Goal: Task Accomplishment & Management: Complete application form

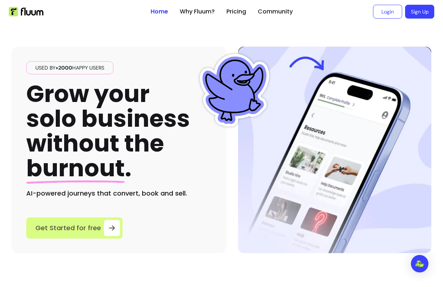
click at [104, 231] on div at bounding box center [112, 228] width 16 height 16
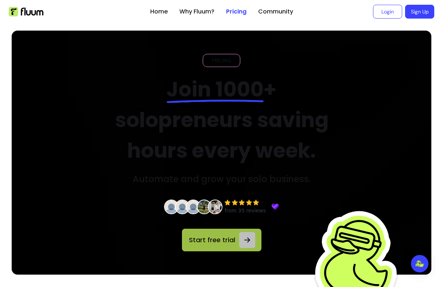
click at [243, 232] on link "Start free trial" at bounding box center [221, 240] width 79 height 23
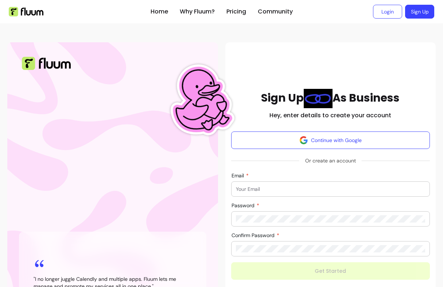
click at [305, 192] on input "Email" at bounding box center [330, 188] width 189 height 7
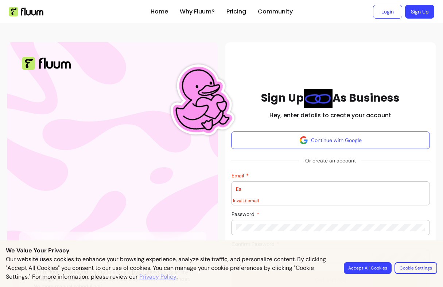
type input "E"
type input "escirilo@burnoutsnacks.com"
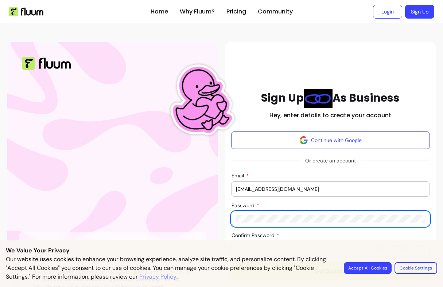
click at [379, 237] on form "Continue with Google Or create an account Email escirilo@burnoutsnacks.com Pass…" at bounding box center [330, 206] width 199 height 148
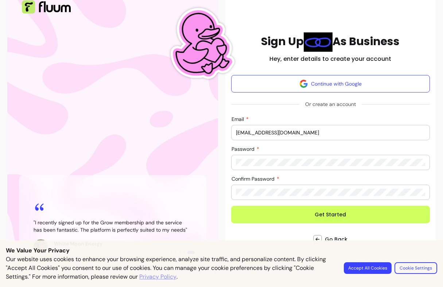
scroll to position [65, 0]
click at [234, 155] on div "Password" at bounding box center [330, 162] width 198 height 15
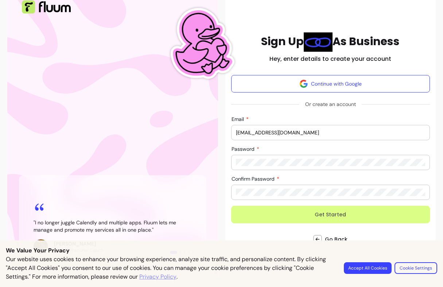
click at [348, 208] on button "Get Started" at bounding box center [330, 214] width 199 height 17
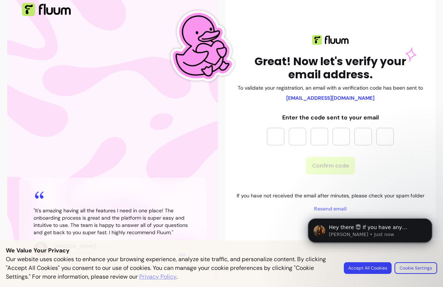
scroll to position [0, 0]
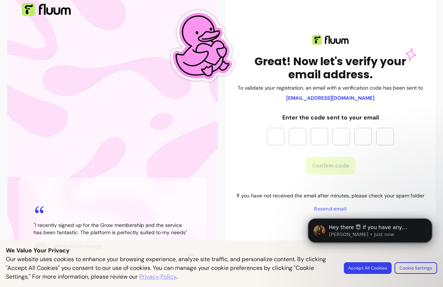
click at [385, 269] on body "Hey there 😇 If you have any question about what you can do with Fluum, I'm here…" at bounding box center [370, 243] width 140 height 74
click at [379, 268] on body "Hey there 😇 If you have any question about what you can do with Fluum, I'm here…" at bounding box center [370, 243] width 140 height 74
click at [369, 271] on body "Hey there 😇 If you have any question about what you can do with Fluum, I'm here…" at bounding box center [370, 243] width 140 height 74
click at [374, 270] on body "Hey there 😇 If you have any question about what you can do with Fluum, I'm here…" at bounding box center [370, 243] width 140 height 74
click at [364, 268] on body "Hey there 😇 If you have any question about what you can do with Fluum, I'm here…" at bounding box center [370, 243] width 140 height 74
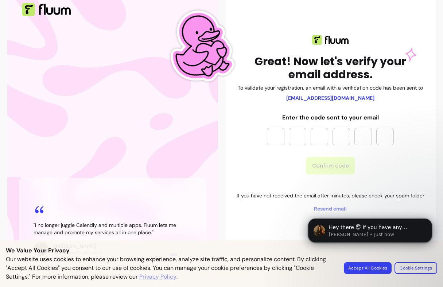
click at [427, 270] on body "Hey there 😇 If you have any question about what you can do with Fluum, I'm here…" at bounding box center [370, 243] width 140 height 74
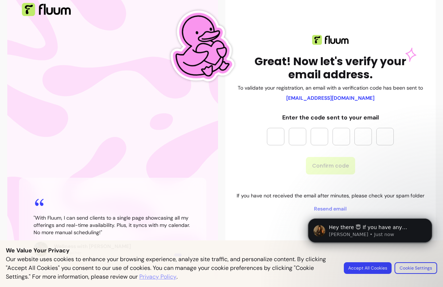
click at [277, 128] on input "Please enter OTP character 1" at bounding box center [275, 136] width 17 height 17
type input "*"
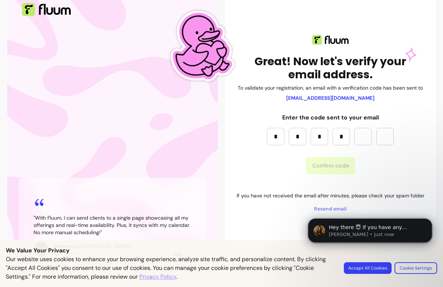
type input "*"
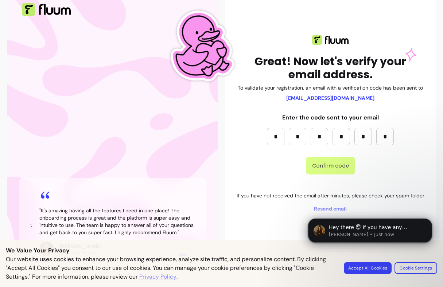
type input "*"
click at [316, 157] on button "Confirm code" at bounding box center [330, 165] width 49 height 17
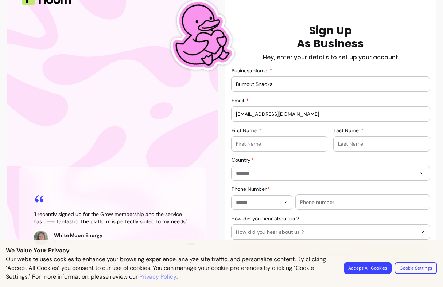
type input "Burnout Snacks"
click at [305, 148] on div at bounding box center [279, 144] width 87 height 15
type input "Esperanza"
type input "Cirilo"
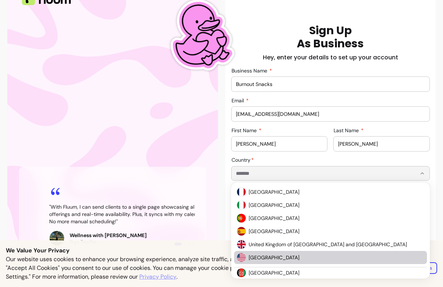
click at [273, 262] on li "United States of America" at bounding box center [330, 257] width 193 height 13
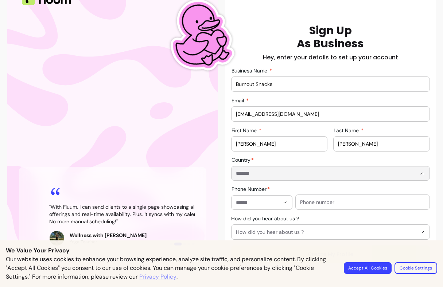
type input "**********"
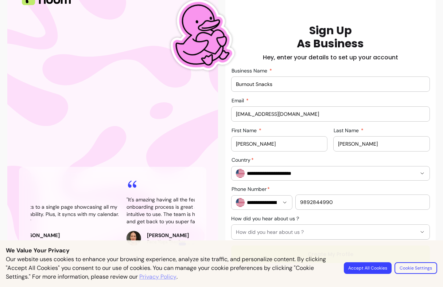
scroll to position [93, 0]
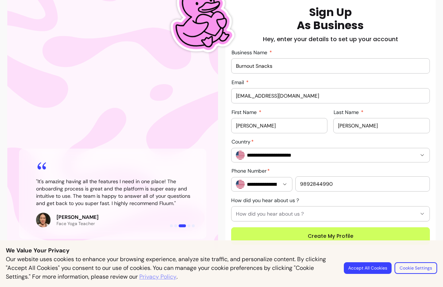
type input "9892844990"
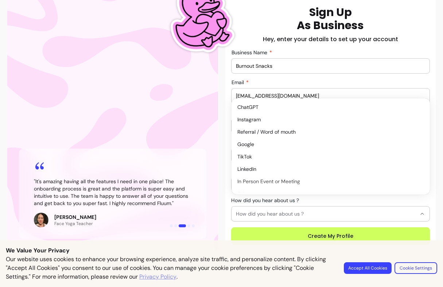
click at [309, 210] on span "How did you hear about us ?" at bounding box center [326, 213] width 181 height 7
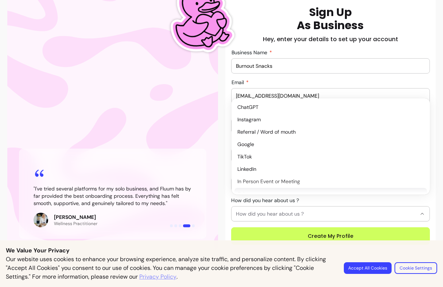
click at [311, 210] on span "How did you hear about us ?" at bounding box center [326, 213] width 181 height 7
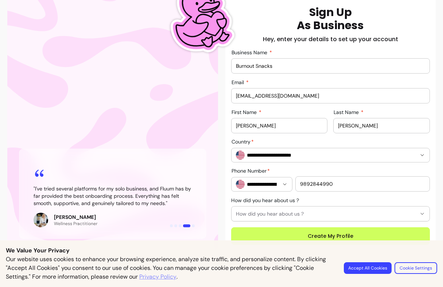
click at [311, 210] on span "How did you hear about us ?" at bounding box center [326, 213] width 181 height 7
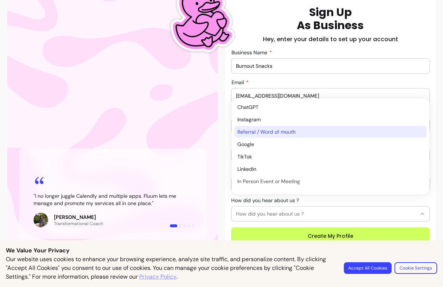
click at [333, 128] on li "Referral / Word of mouth" at bounding box center [330, 132] width 192 height 12
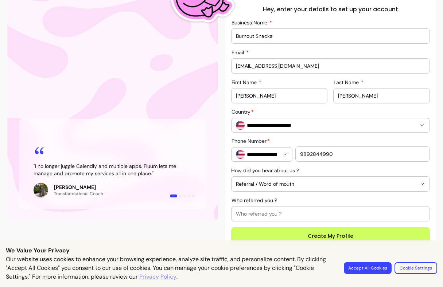
scroll to position [113, 0]
click at [319, 217] on input "Who referred you ?" at bounding box center [330, 213] width 189 height 7
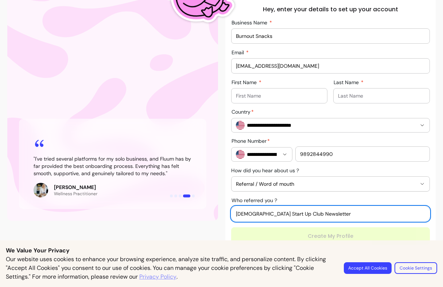
type input "Female Start Up Club Newsletter"
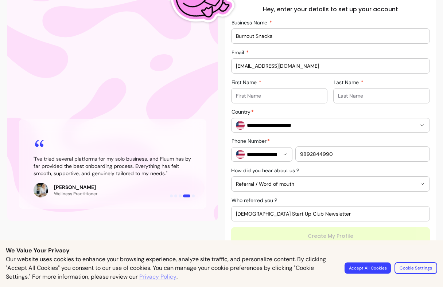
click at [369, 270] on button "Accept All Cookies" at bounding box center [367, 267] width 46 height 11
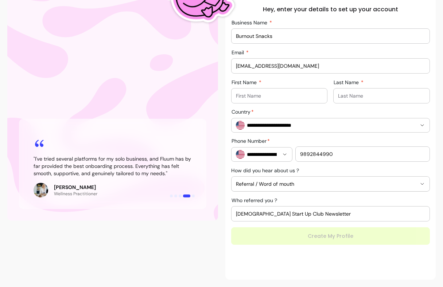
click at [353, 209] on div "Female Start Up Club Newsletter" at bounding box center [330, 214] width 189 height 15
click at [350, 229] on div "**********" at bounding box center [330, 110] width 199 height 269
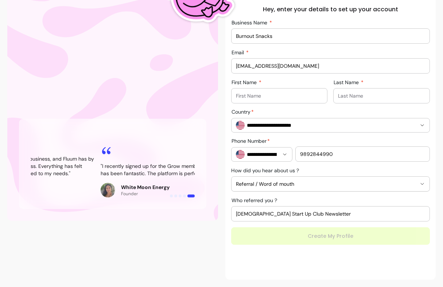
click at [352, 239] on div "**********" at bounding box center [330, 110] width 199 height 269
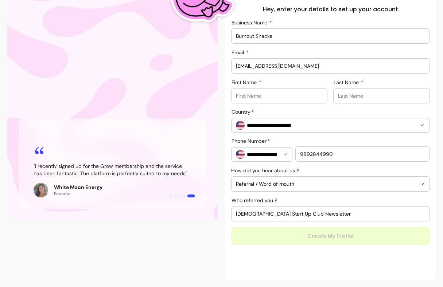
click at [309, 94] on input "First Name" at bounding box center [279, 95] width 87 height 7
type input "Esperanza"
click at [393, 90] on div at bounding box center [381, 96] width 87 height 15
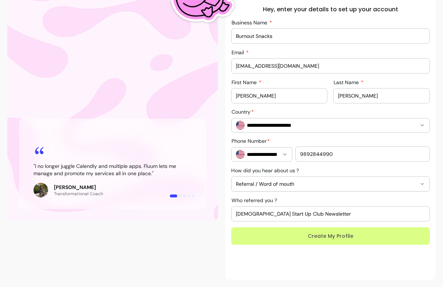
type input "Cirilo"
click at [365, 235] on button "Create My Profile" at bounding box center [330, 235] width 199 height 17
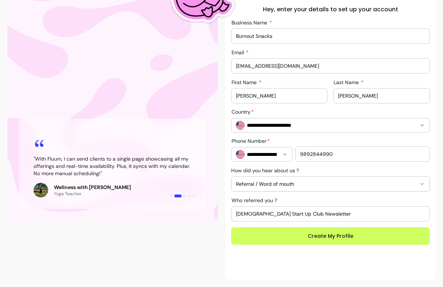
type input "Esperanza"
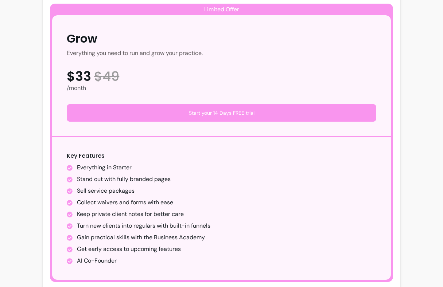
scroll to position [371, 0]
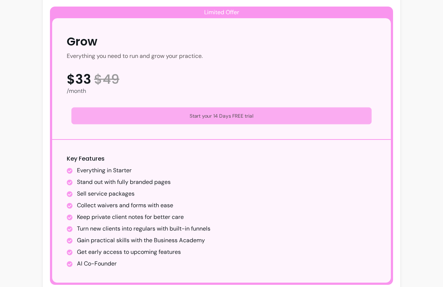
click at [231, 123] on button "Start your 14 Days FREE trial" at bounding box center [221, 116] width 300 height 17
